Goal: Information Seeking & Learning: Understand process/instructions

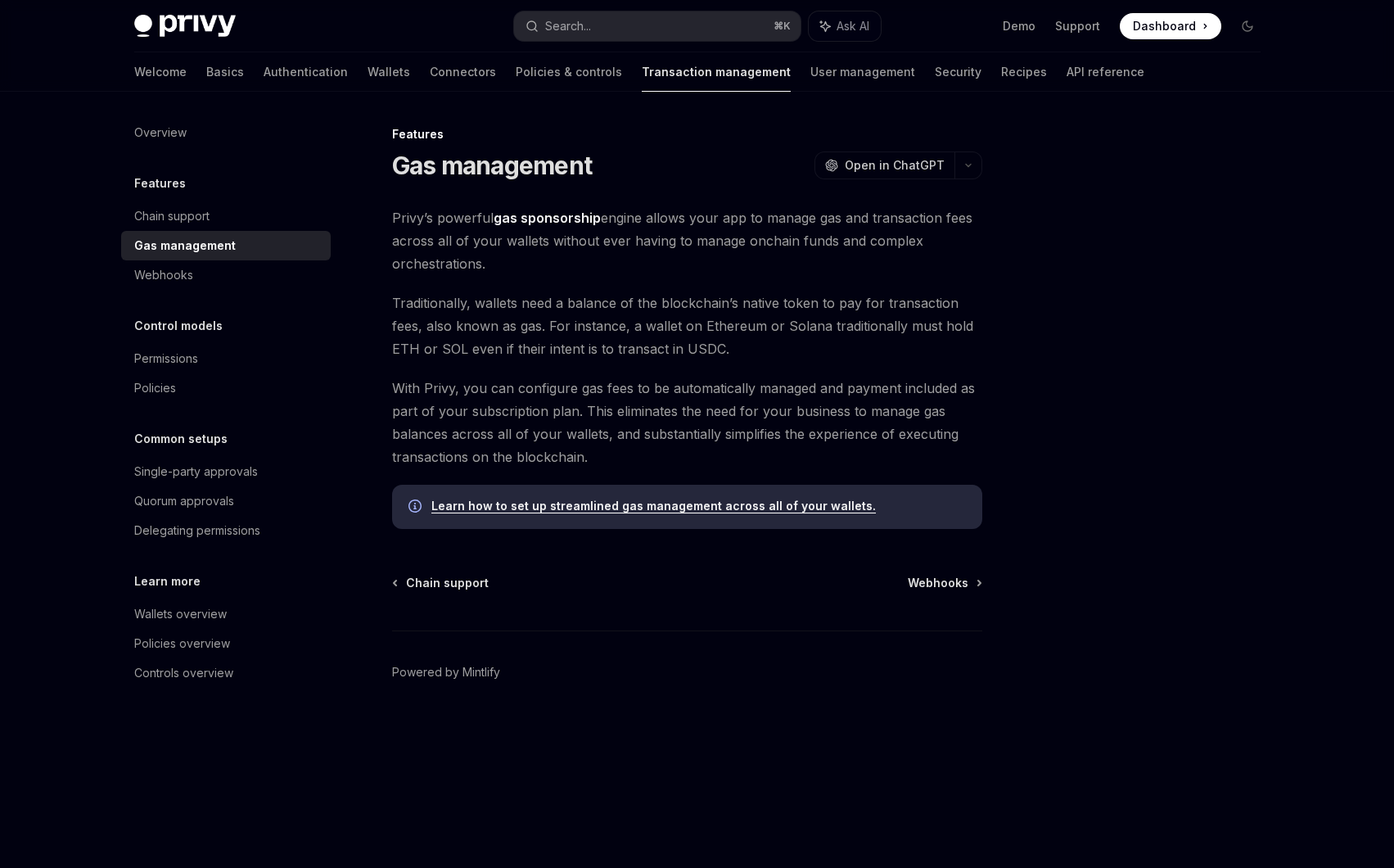
click at [675, 503] on link "Learn how to set up streamlined gas management across all of your wallets." at bounding box center [653, 505] width 445 height 15
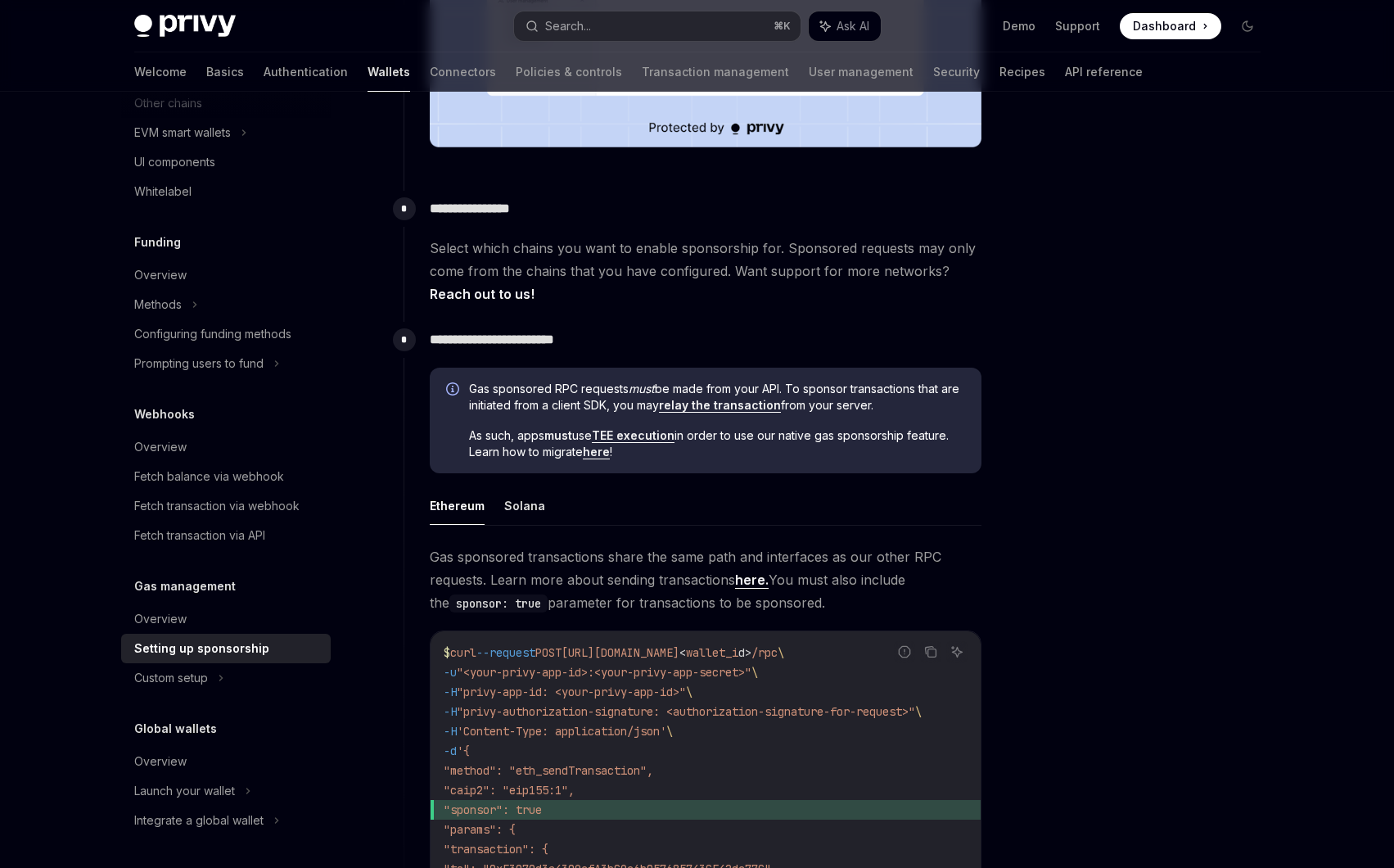
scroll to position [707, 0]
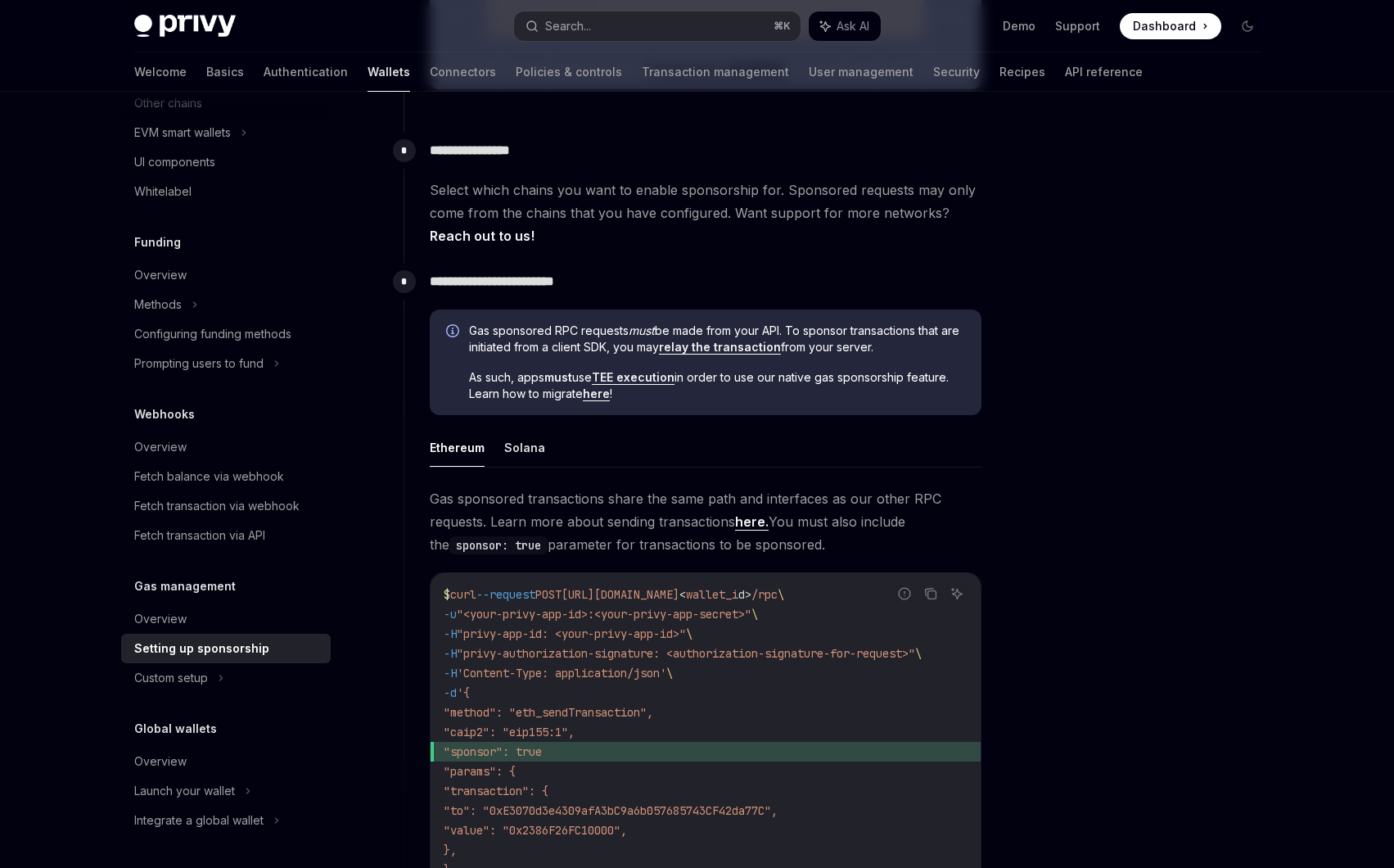
click at [601, 395] on link "here" at bounding box center [596, 393] width 27 height 15
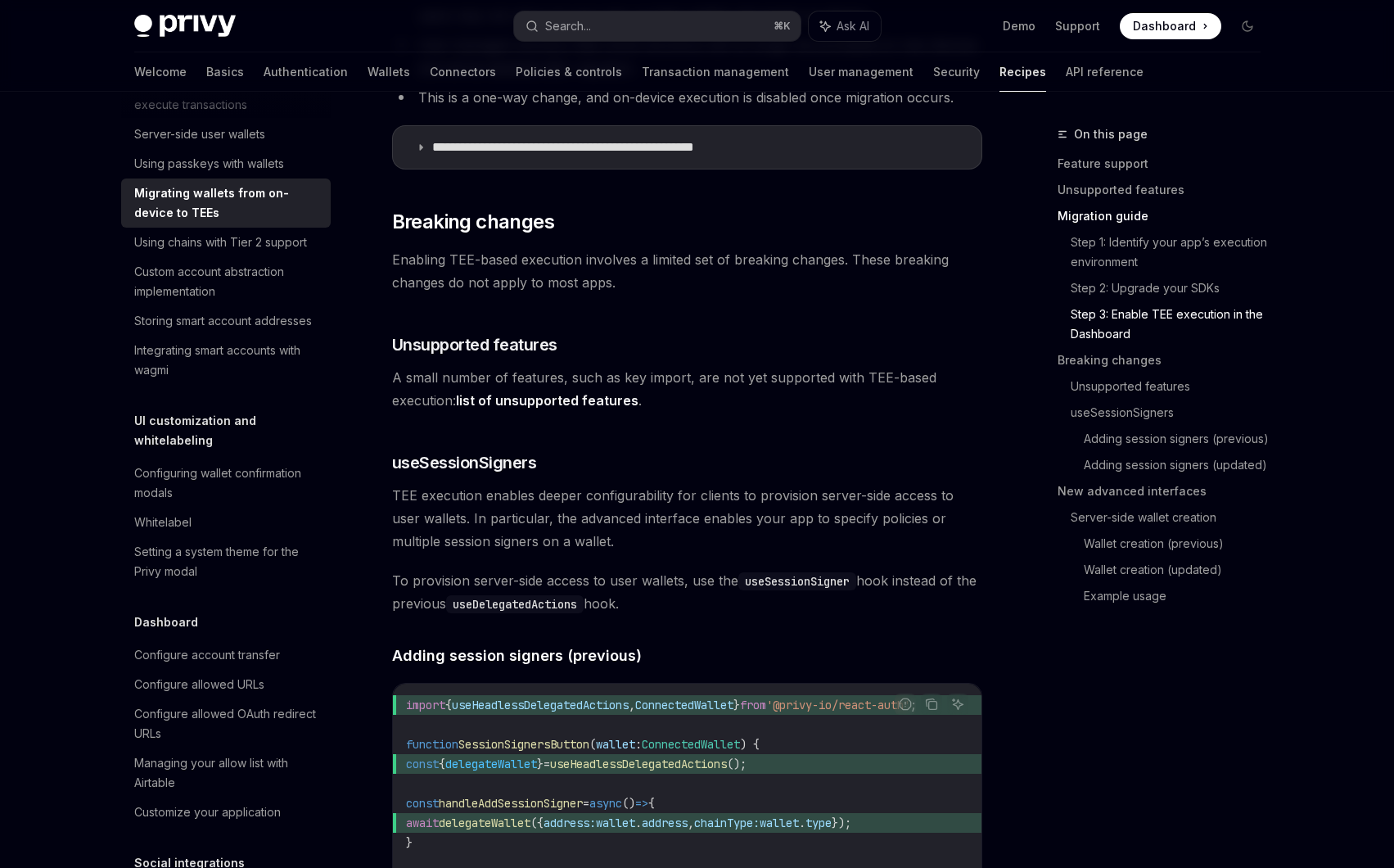
scroll to position [2102, 0]
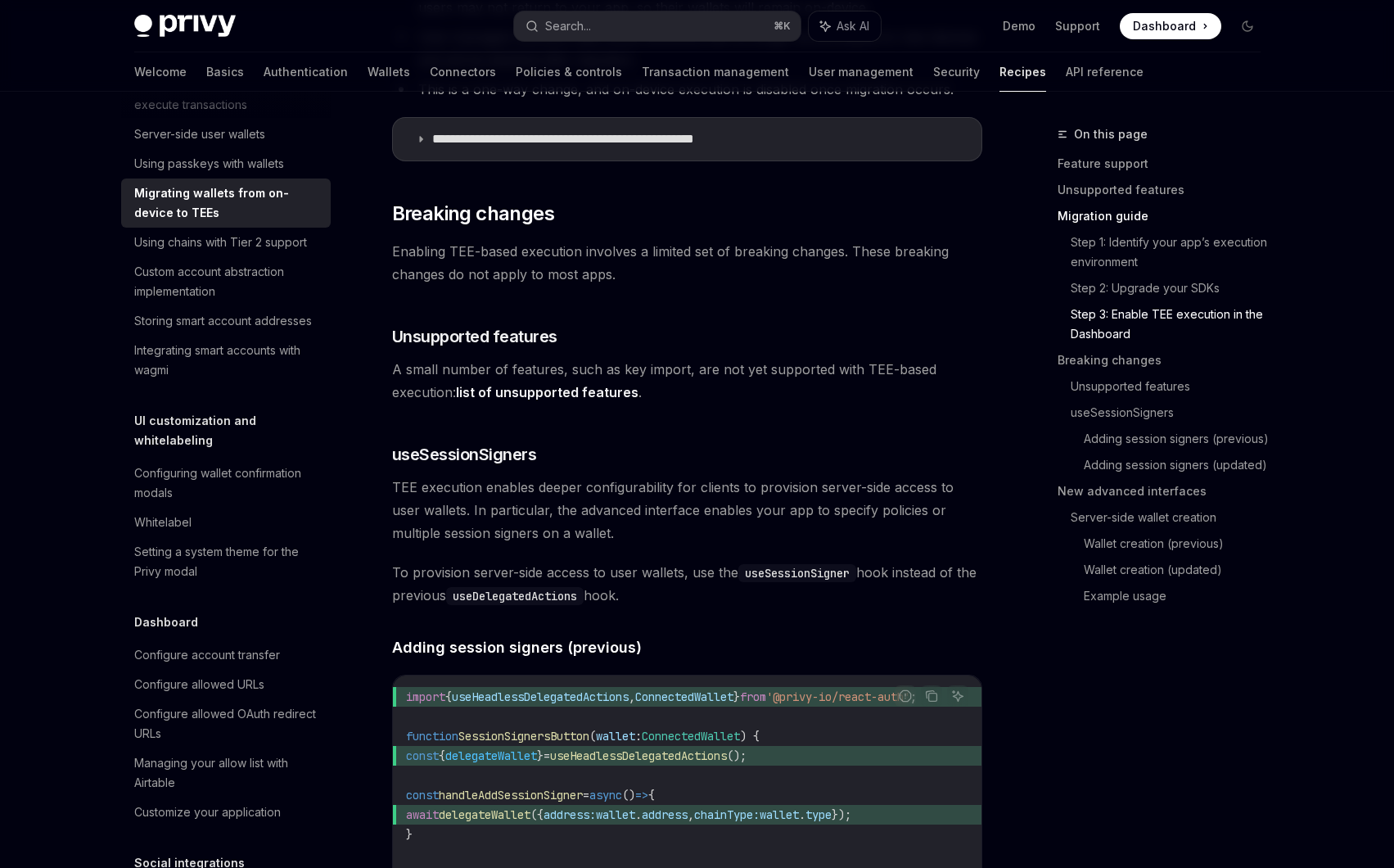
click at [545, 388] on link "list of unsupported features" at bounding box center [547, 391] width 183 height 17
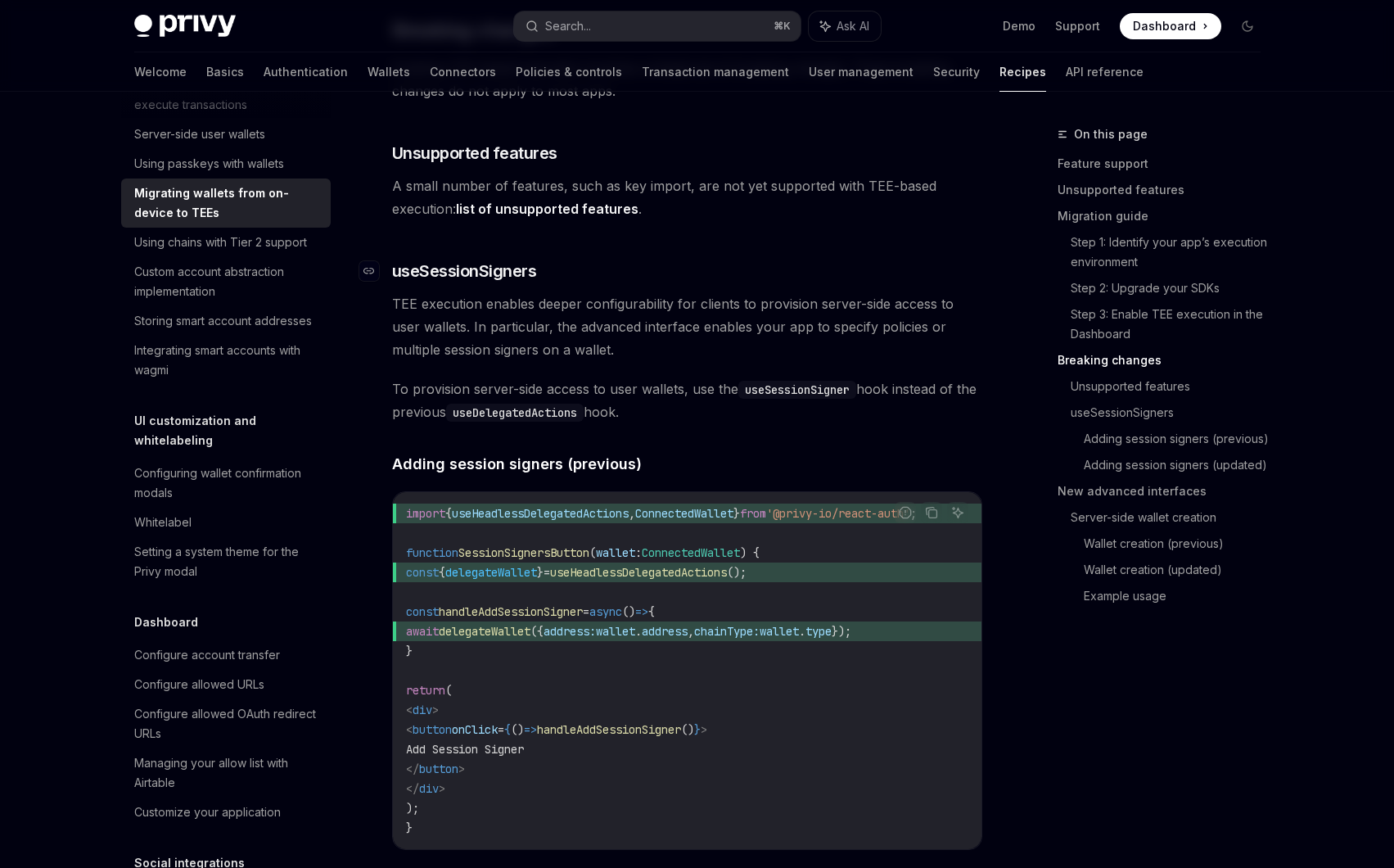
scroll to position [2287, 0]
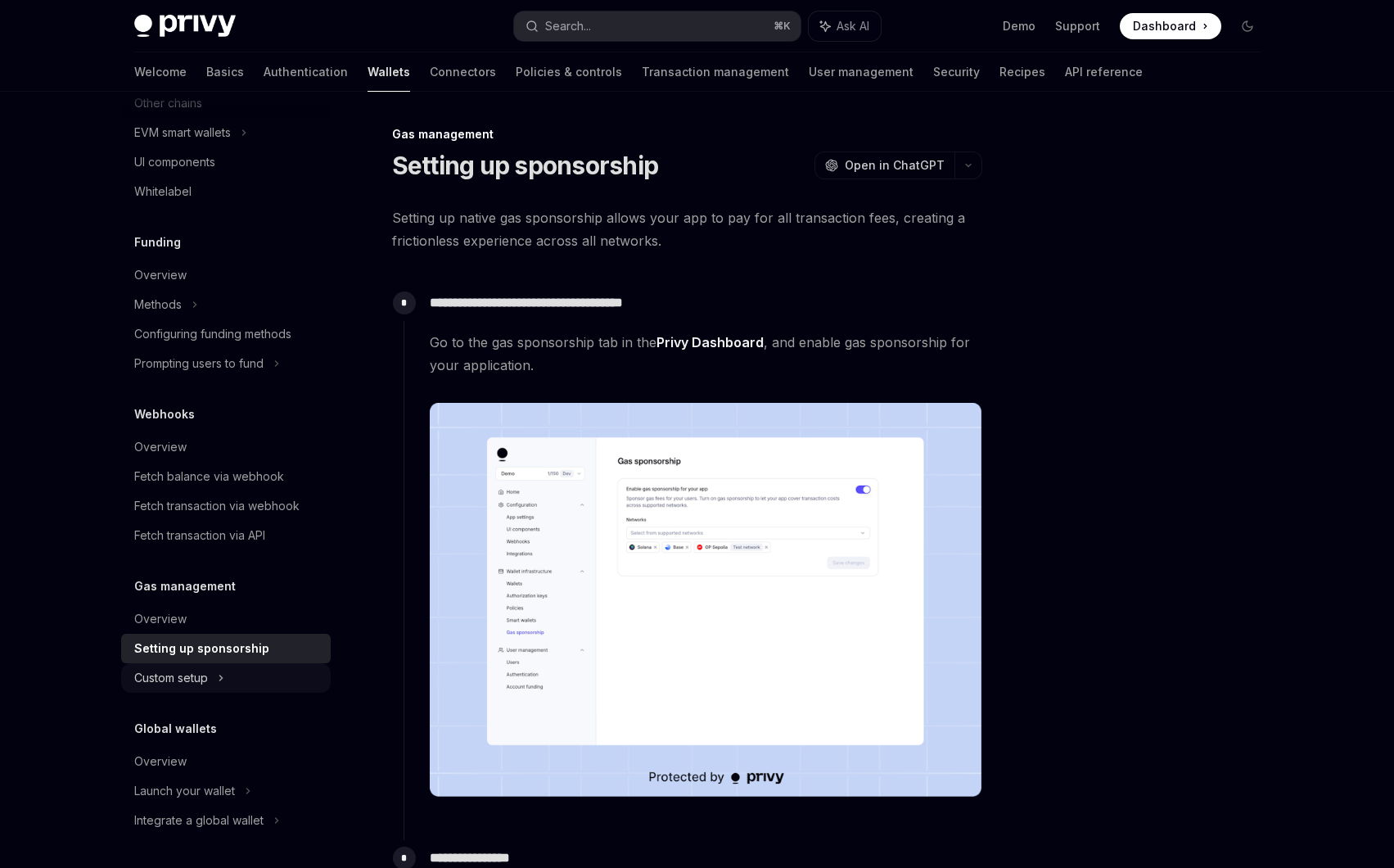
click at [194, 676] on div "Custom setup" at bounding box center [171, 678] width 74 height 20
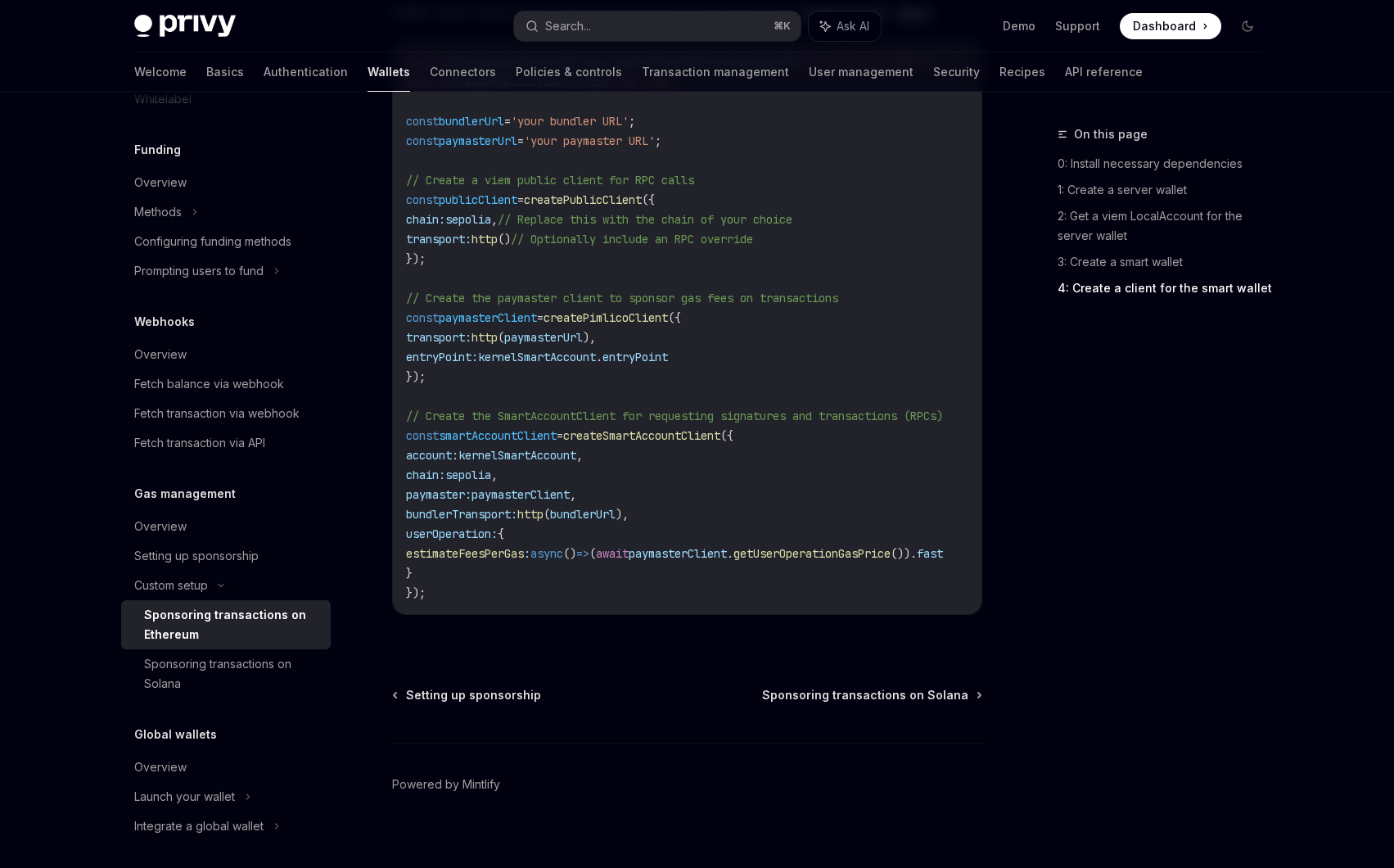
scroll to position [630, 0]
click at [445, 687] on span "Setting up sponsorship" at bounding box center [474, 695] width 135 height 17
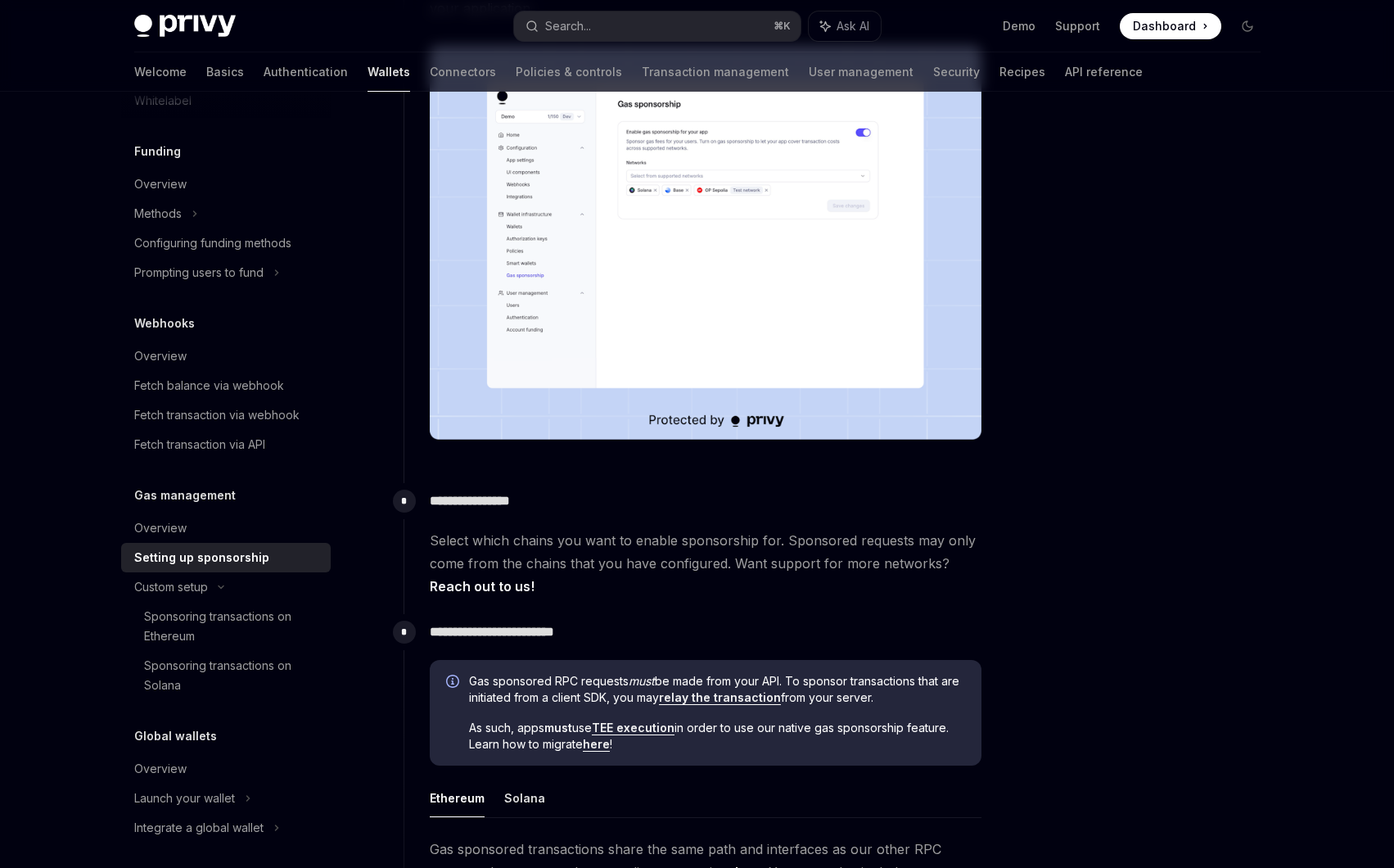
scroll to position [359, 0]
click at [217, 616] on div "Sponsoring transactions on Ethereum" at bounding box center [232, 627] width 177 height 40
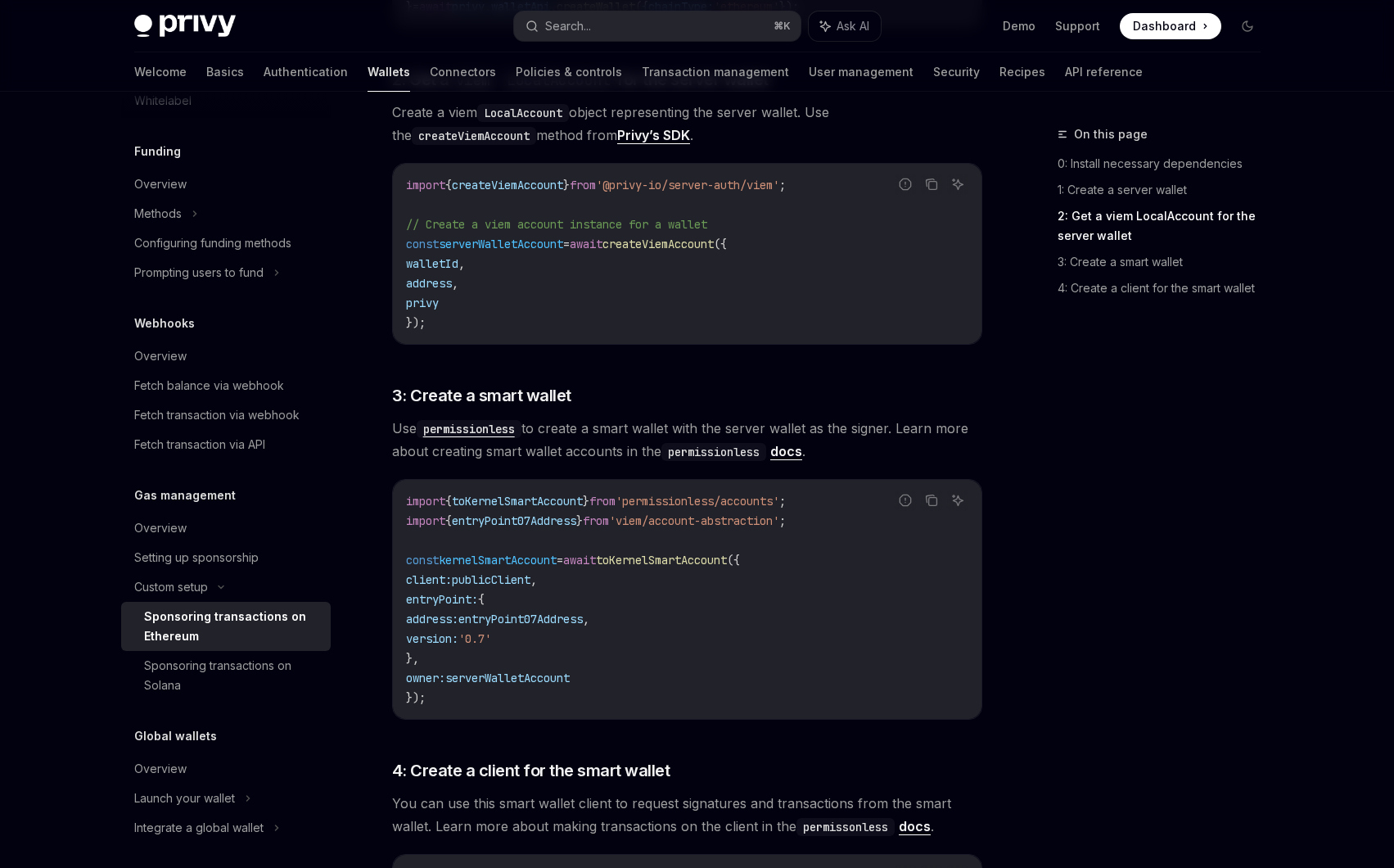
scroll to position [1144, 0]
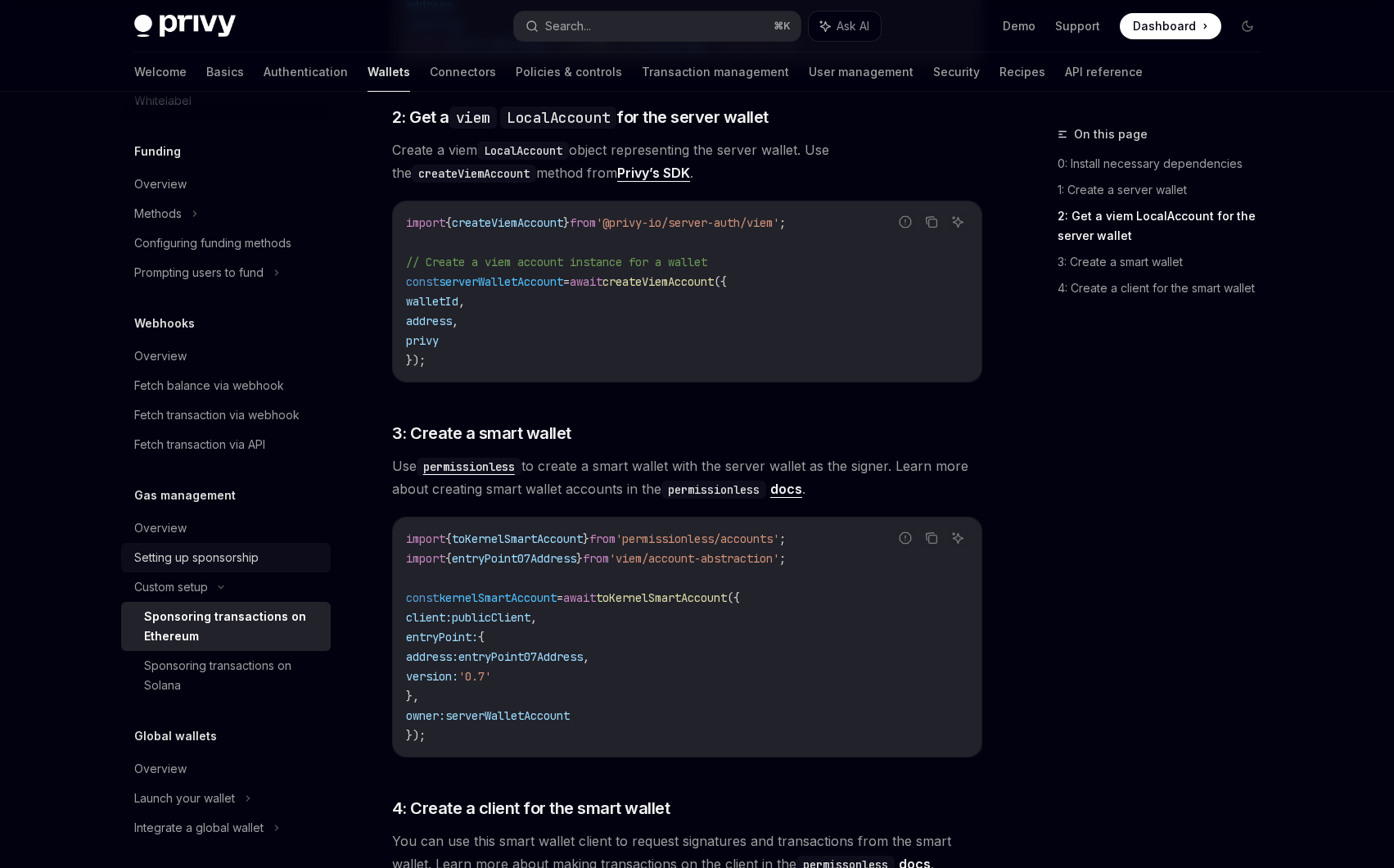
click at [224, 556] on div "Setting up sponsorship" at bounding box center [197, 558] width 125 height 20
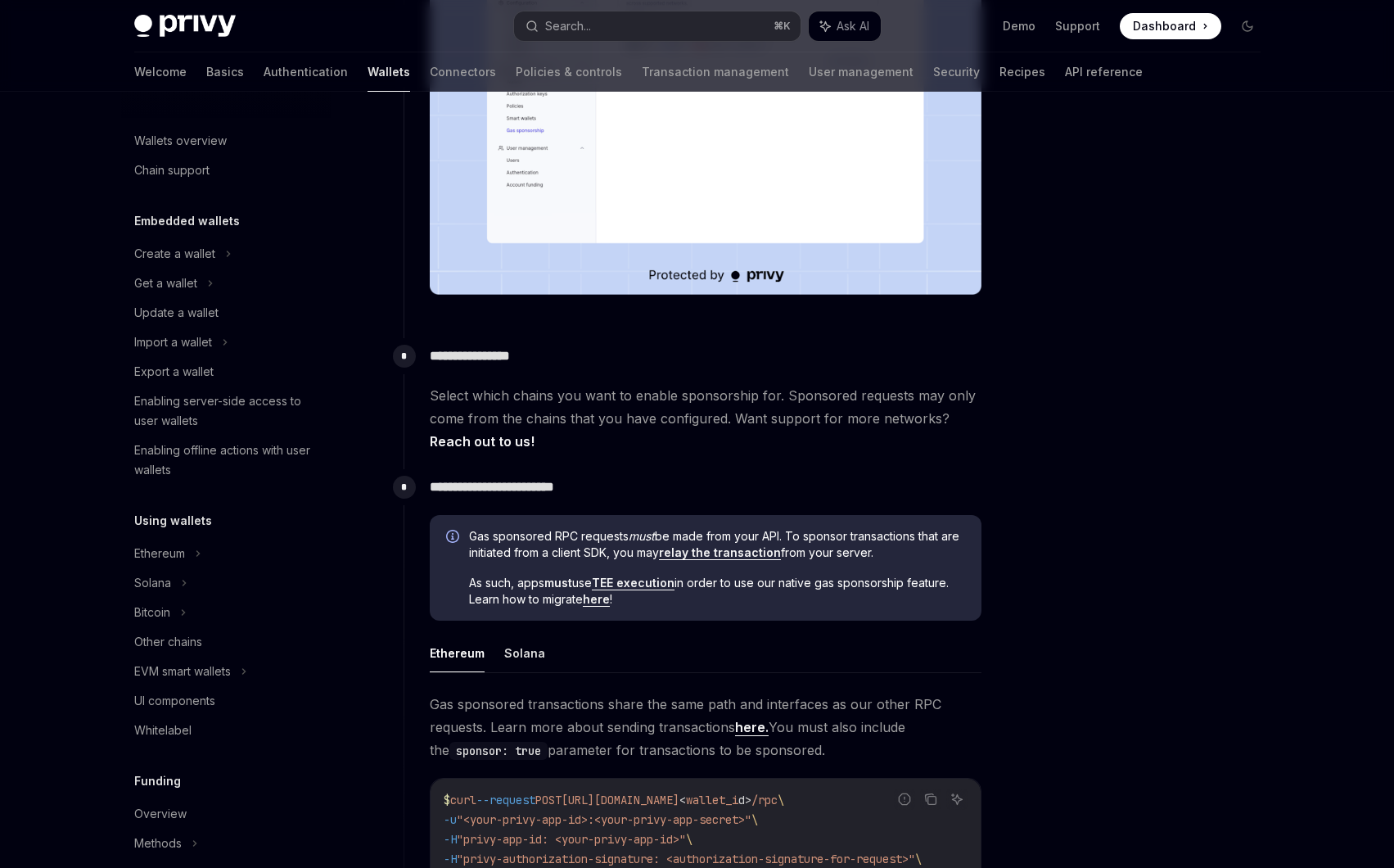
click at [634, 582] on link "TEE execution" at bounding box center [634, 582] width 83 height 15
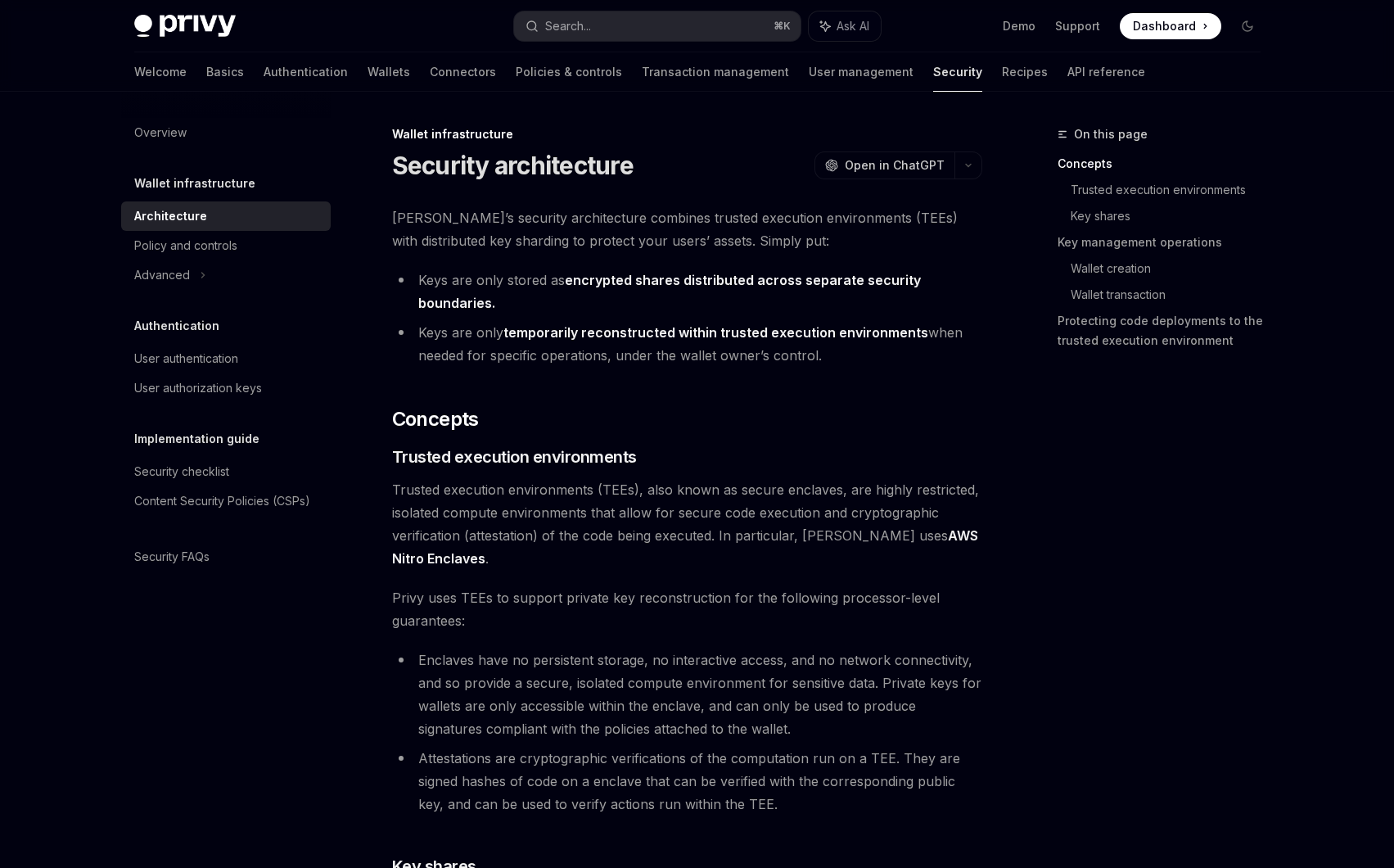
type textarea "*"
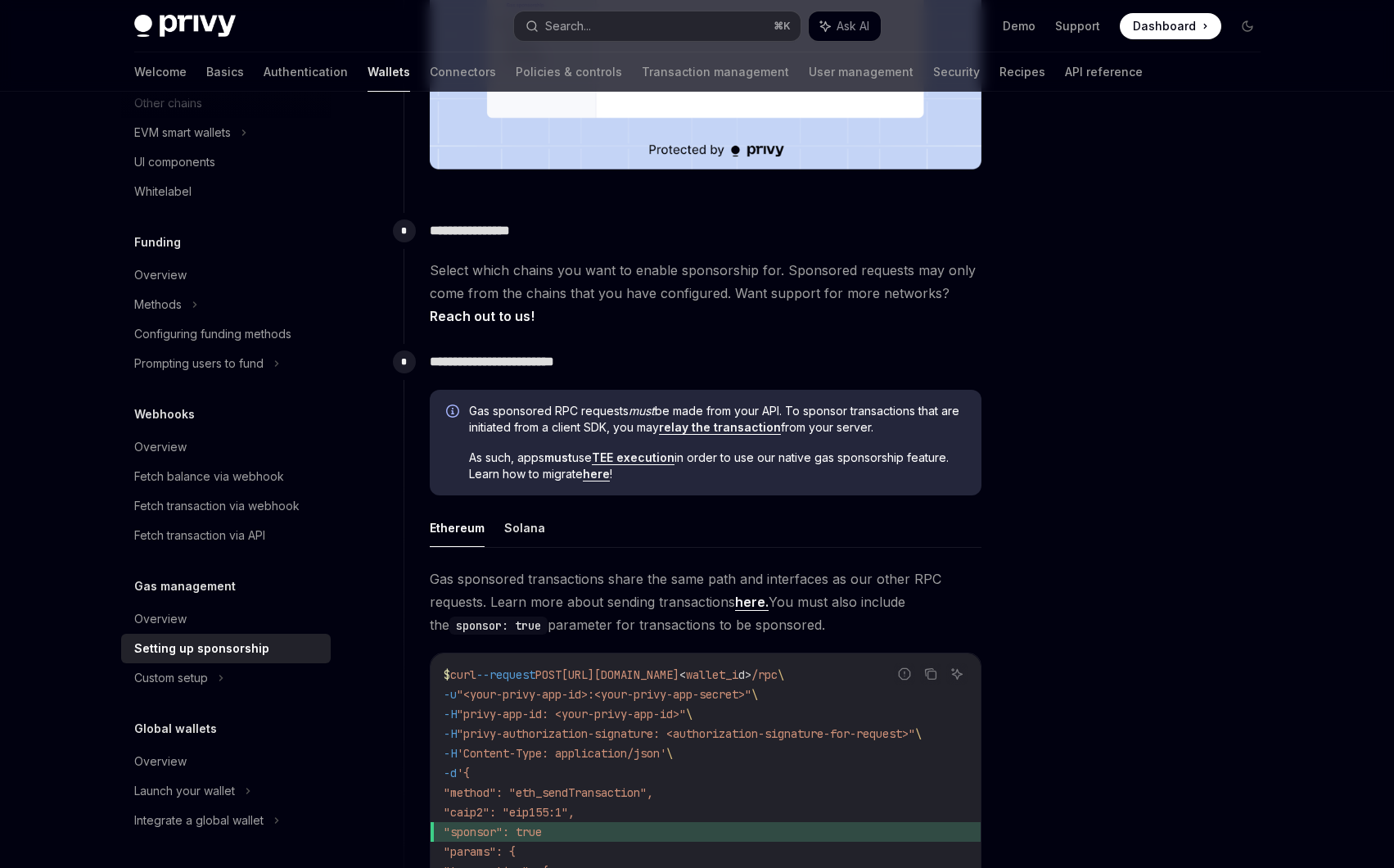
scroll to position [629, 0]
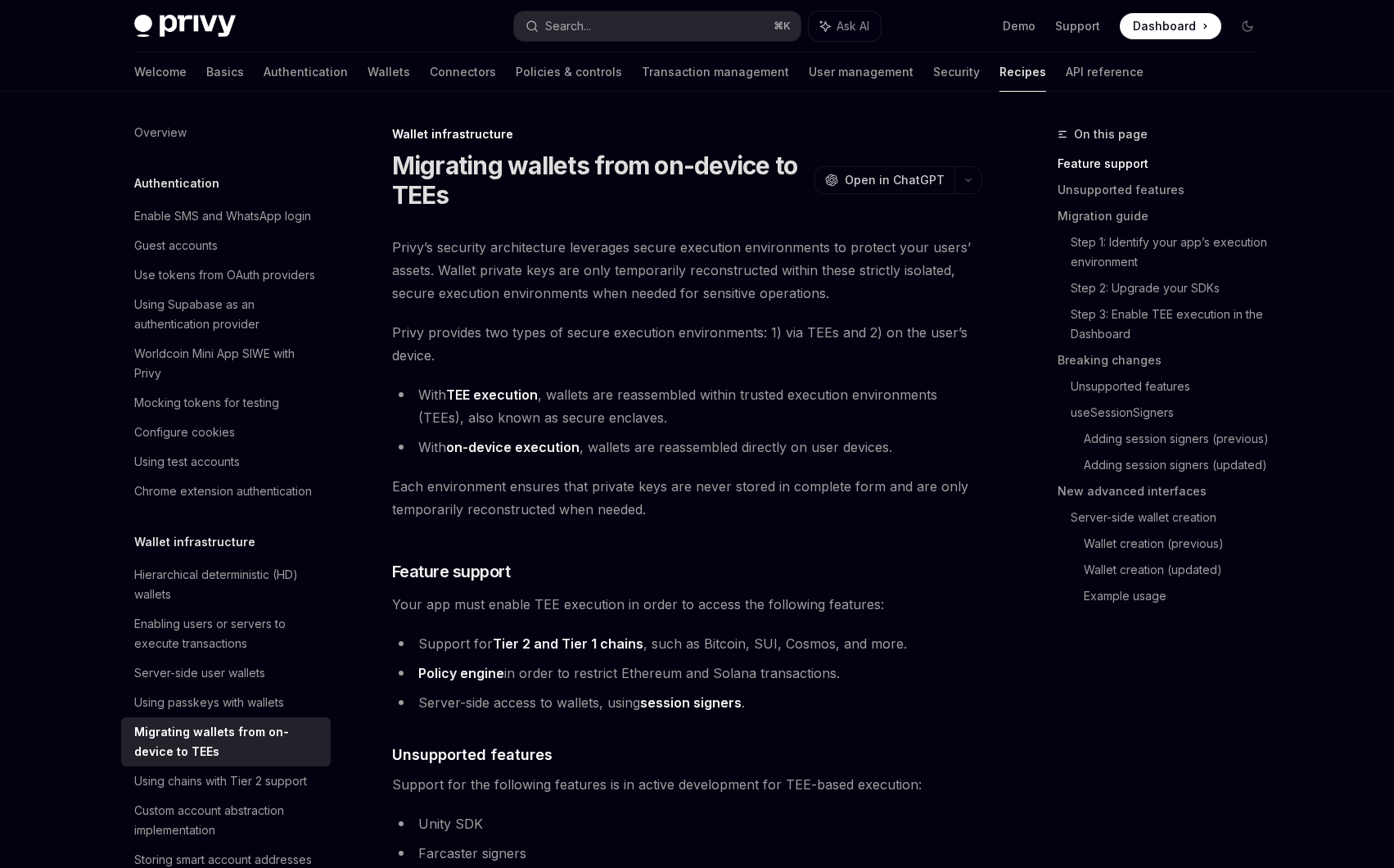
type textarea "*"
